Goal: Navigation & Orientation: Find specific page/section

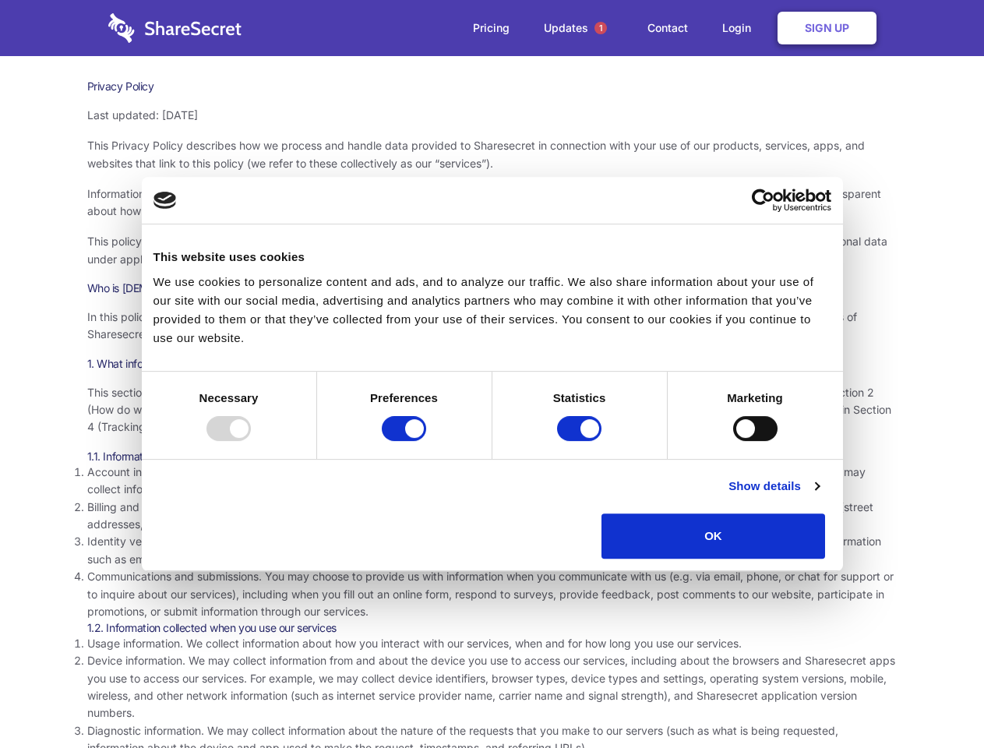
click at [251, 441] on div at bounding box center [228, 428] width 44 height 25
click at [426, 441] on input "Preferences" at bounding box center [404, 428] width 44 height 25
checkbox input "false"
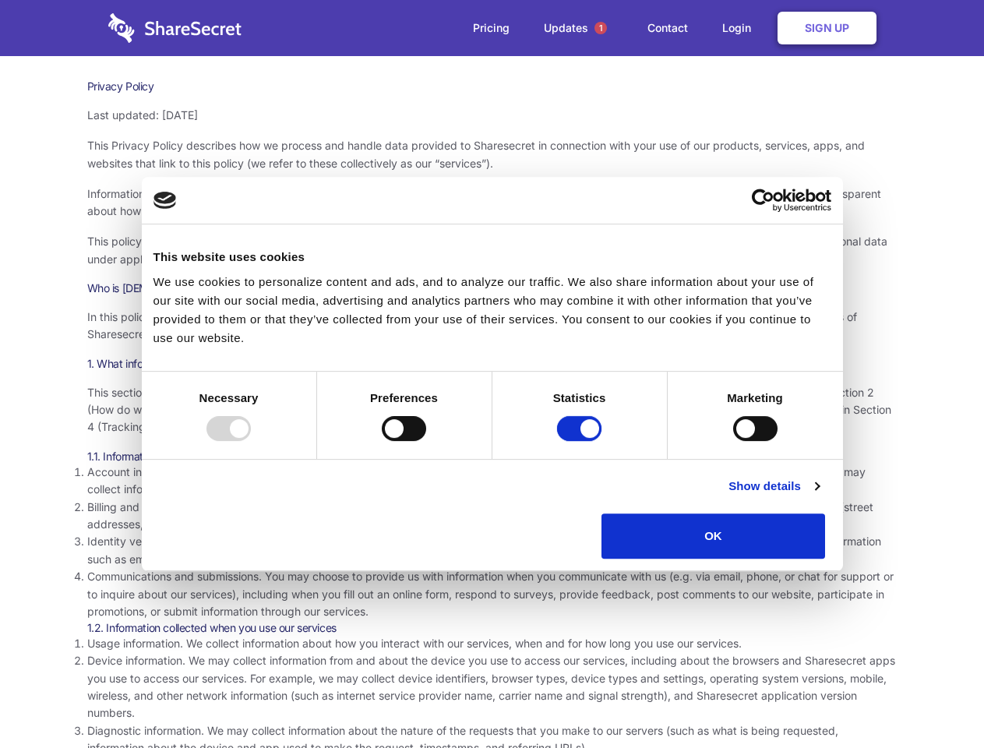
click at [581, 441] on input "Statistics" at bounding box center [579, 428] width 44 height 25
checkbox input "false"
click at [733, 441] on input "Marketing" at bounding box center [755, 428] width 44 height 25
checkbox input "true"
click at [819, 496] on link "Show details" at bounding box center [774, 486] width 90 height 19
